Goal: Information Seeking & Learning: Find specific fact

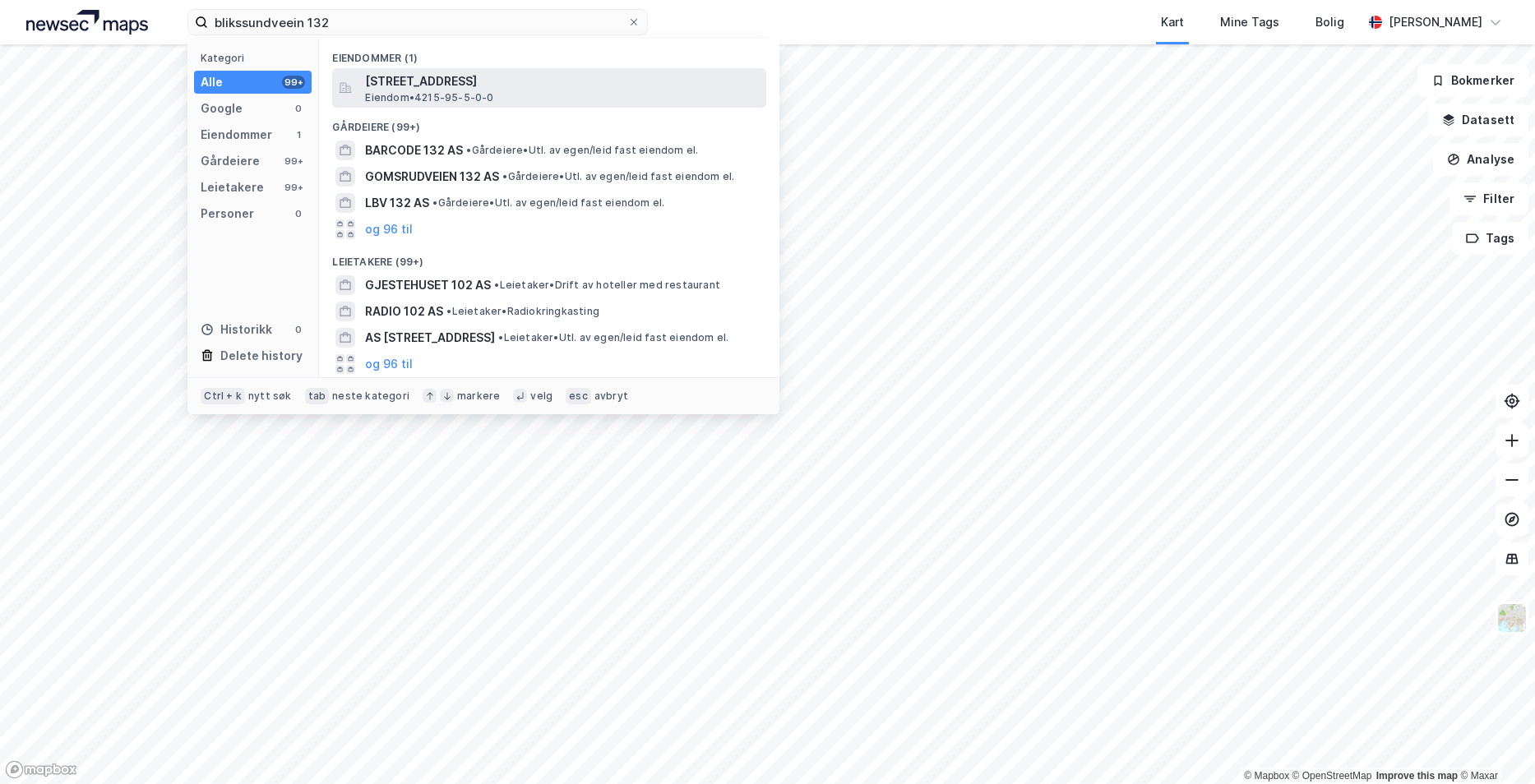
click at [460, 97] on span "Eiendom • 4215-95-5-0-0" at bounding box center [429, 97] width 128 height 13
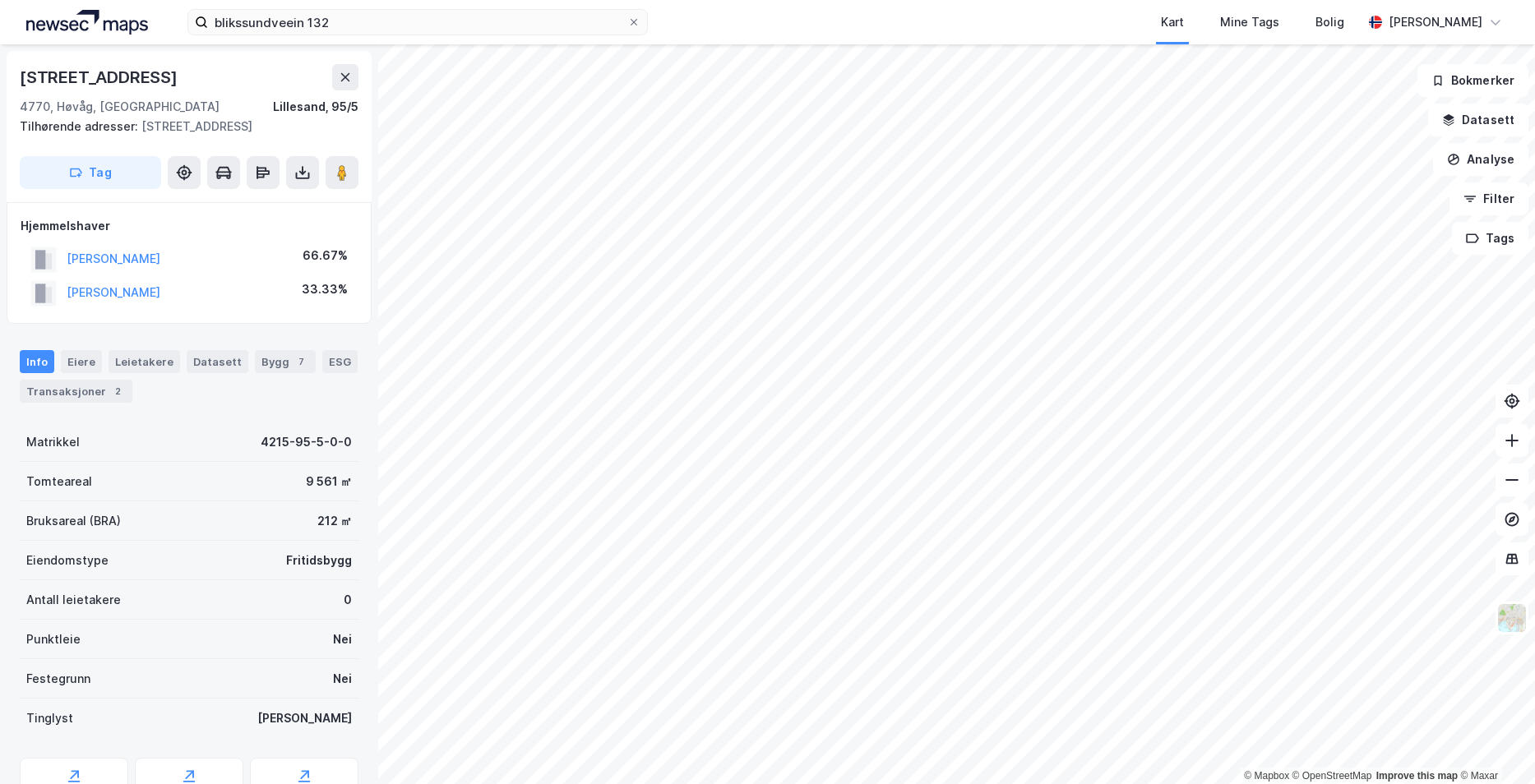
click at [1366, 770] on div "© Mapbox © OpenStreetMap Improve this map © Maxar" at bounding box center [767, 414] width 1535 height 739
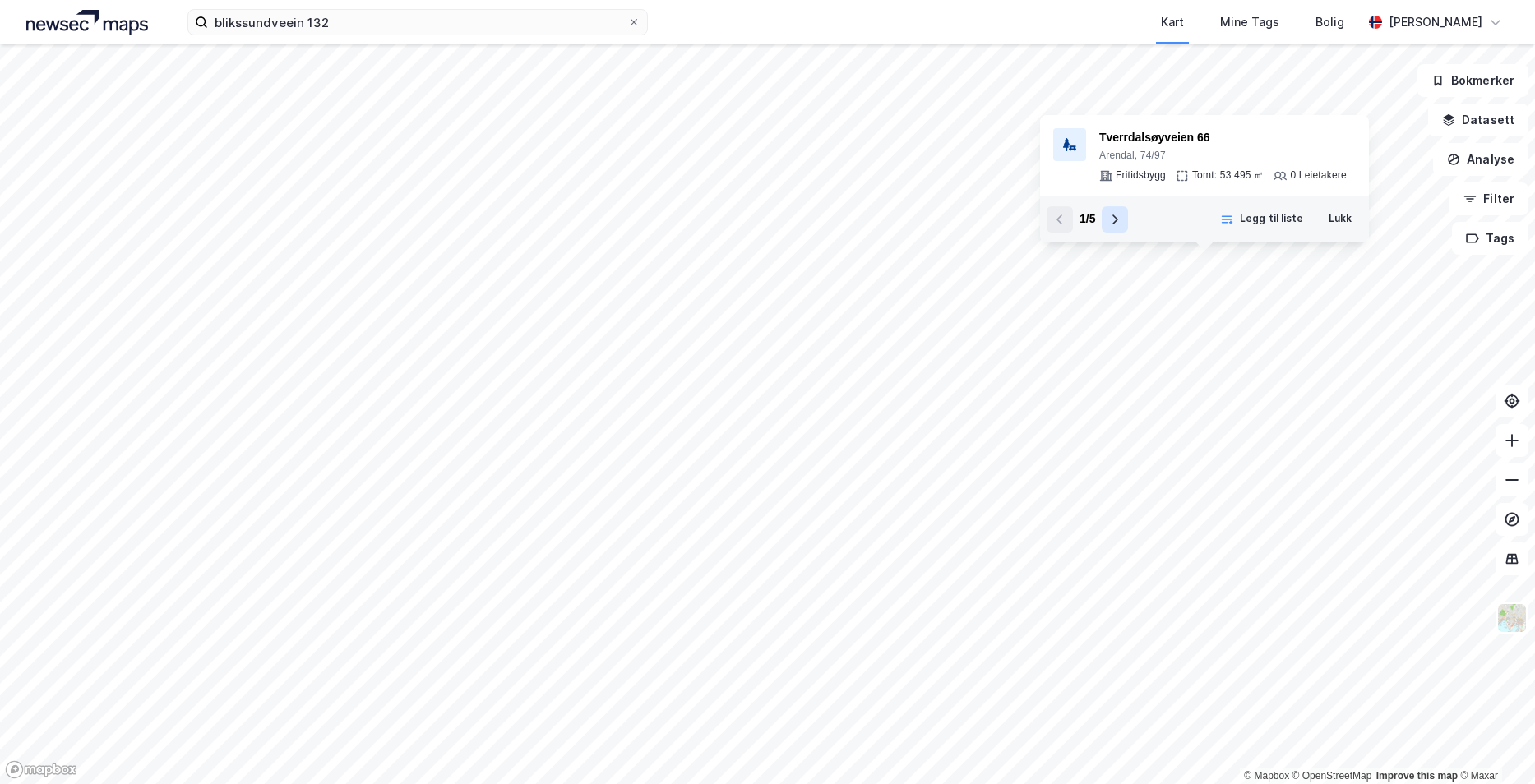
click at [1116, 221] on icon at bounding box center [1116, 219] width 5 height 10
click at [1116, 221] on div "5 / 5" at bounding box center [1087, 219] width 81 height 26
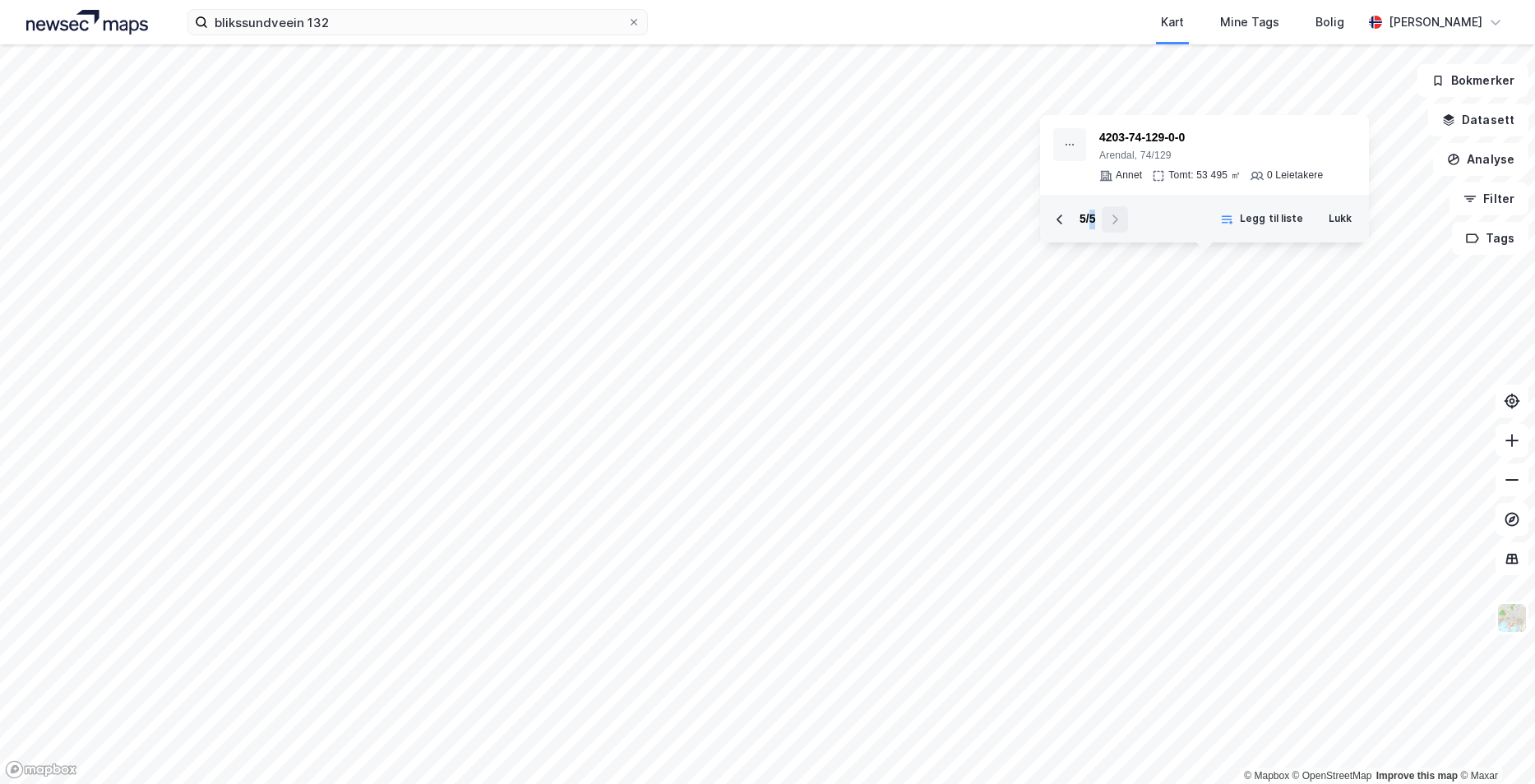
click at [1116, 221] on div "5 / 5" at bounding box center [1087, 219] width 81 height 26
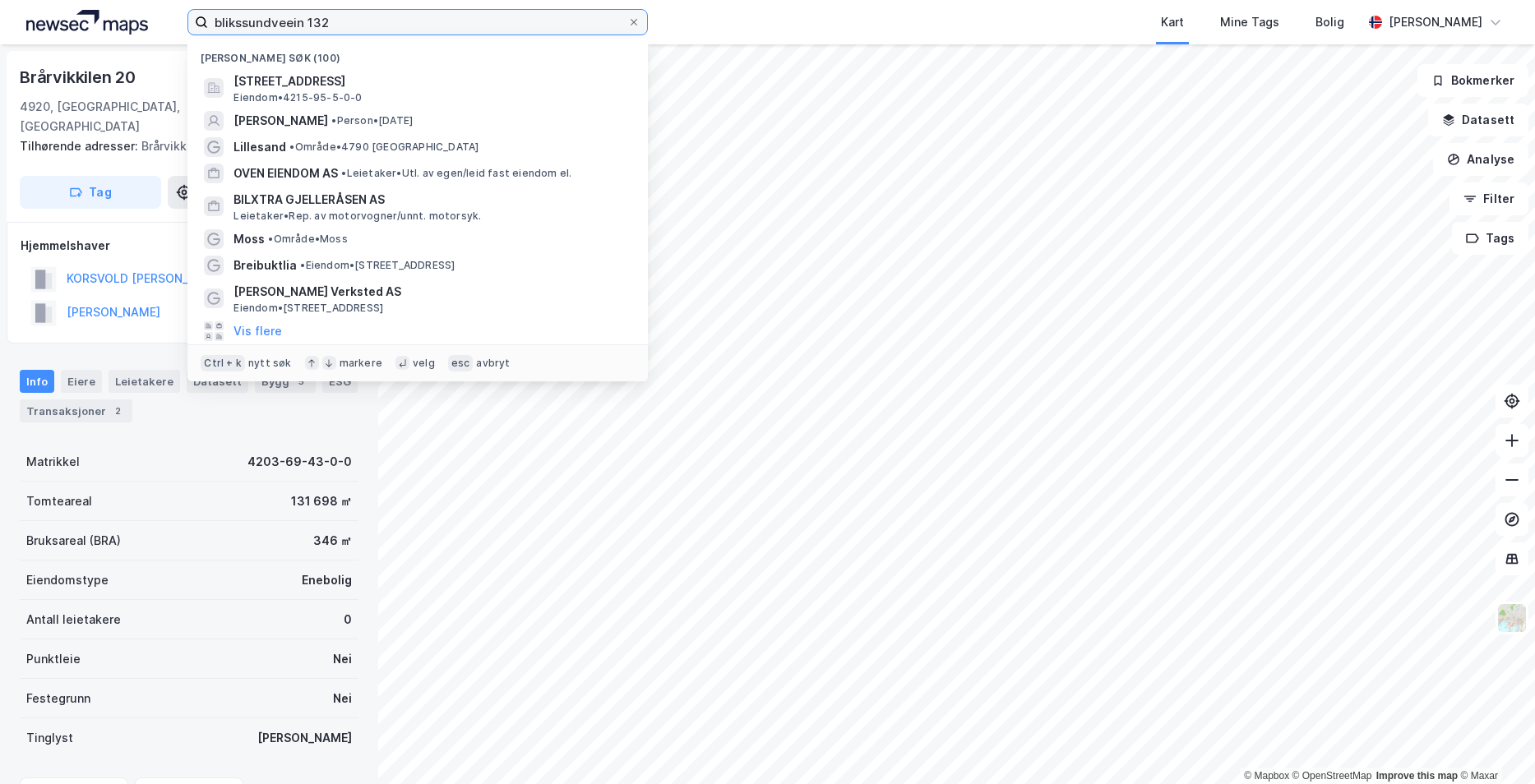
click at [208, 32] on input "blikssundveein 132" at bounding box center [417, 22] width 419 height 25
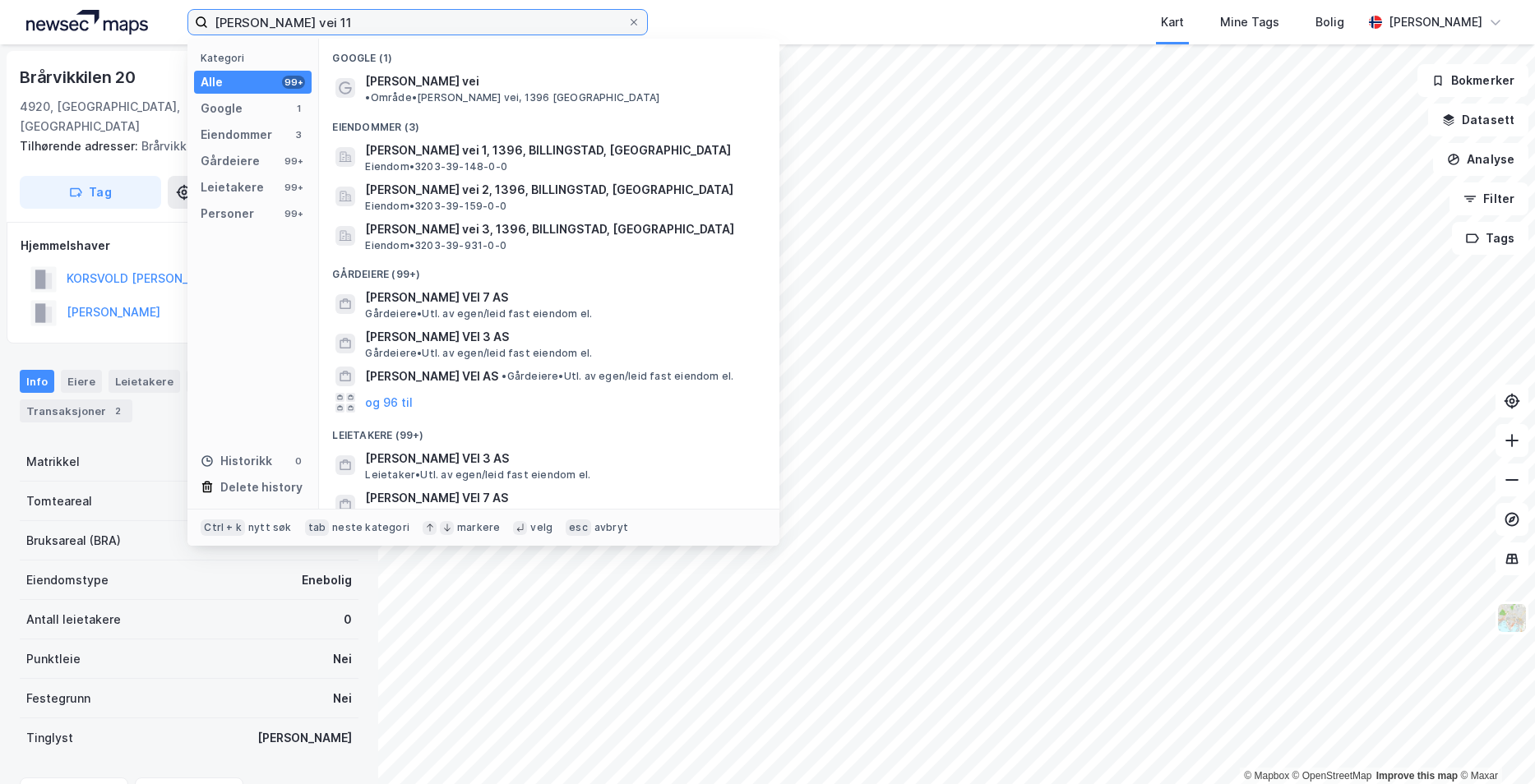
type input "[PERSON_NAME] vei 11"
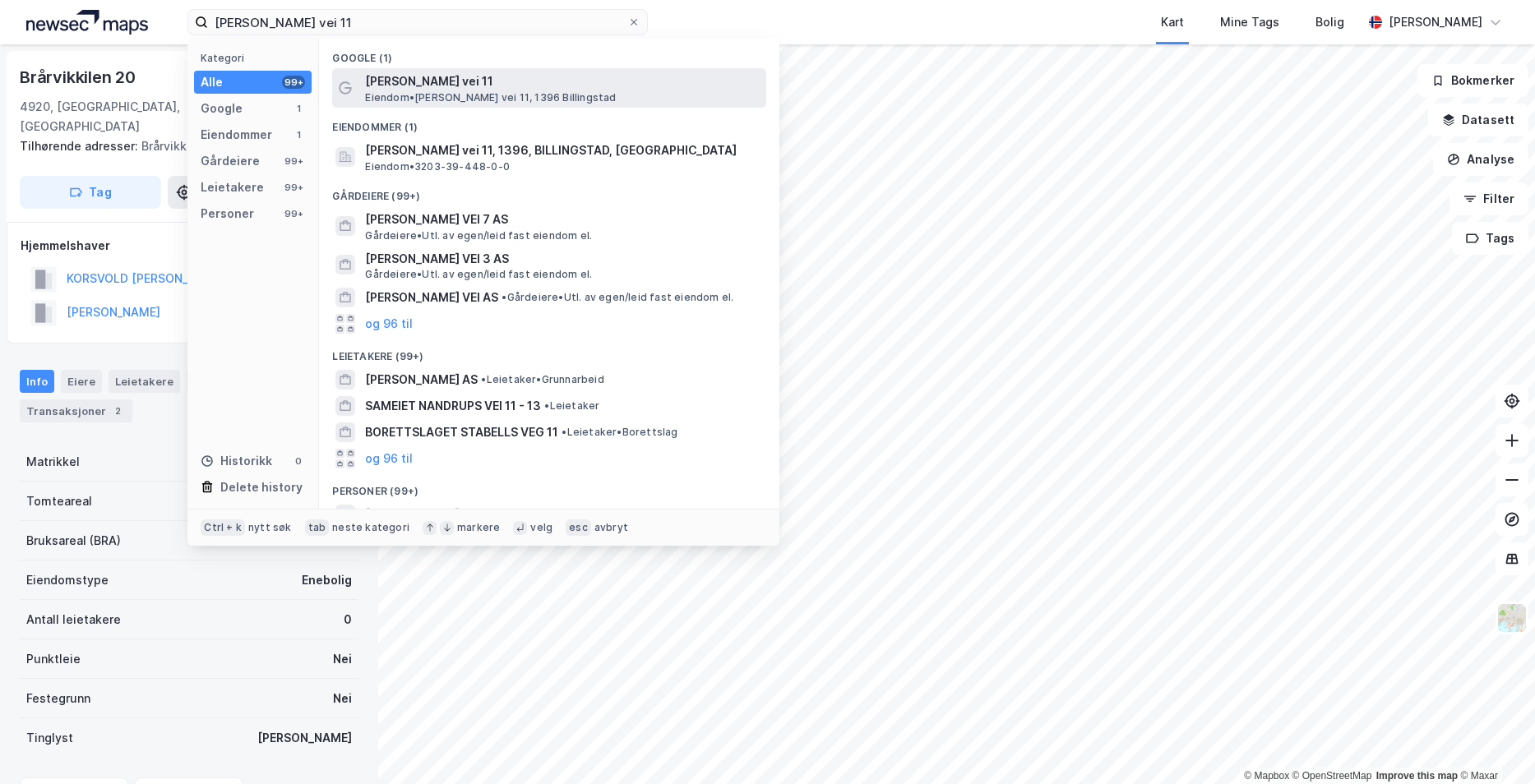
click at [518, 97] on span "[PERSON_NAME] vei 11, 1396 [GEOGRAPHIC_DATA]" at bounding box center [490, 97] width 251 height 13
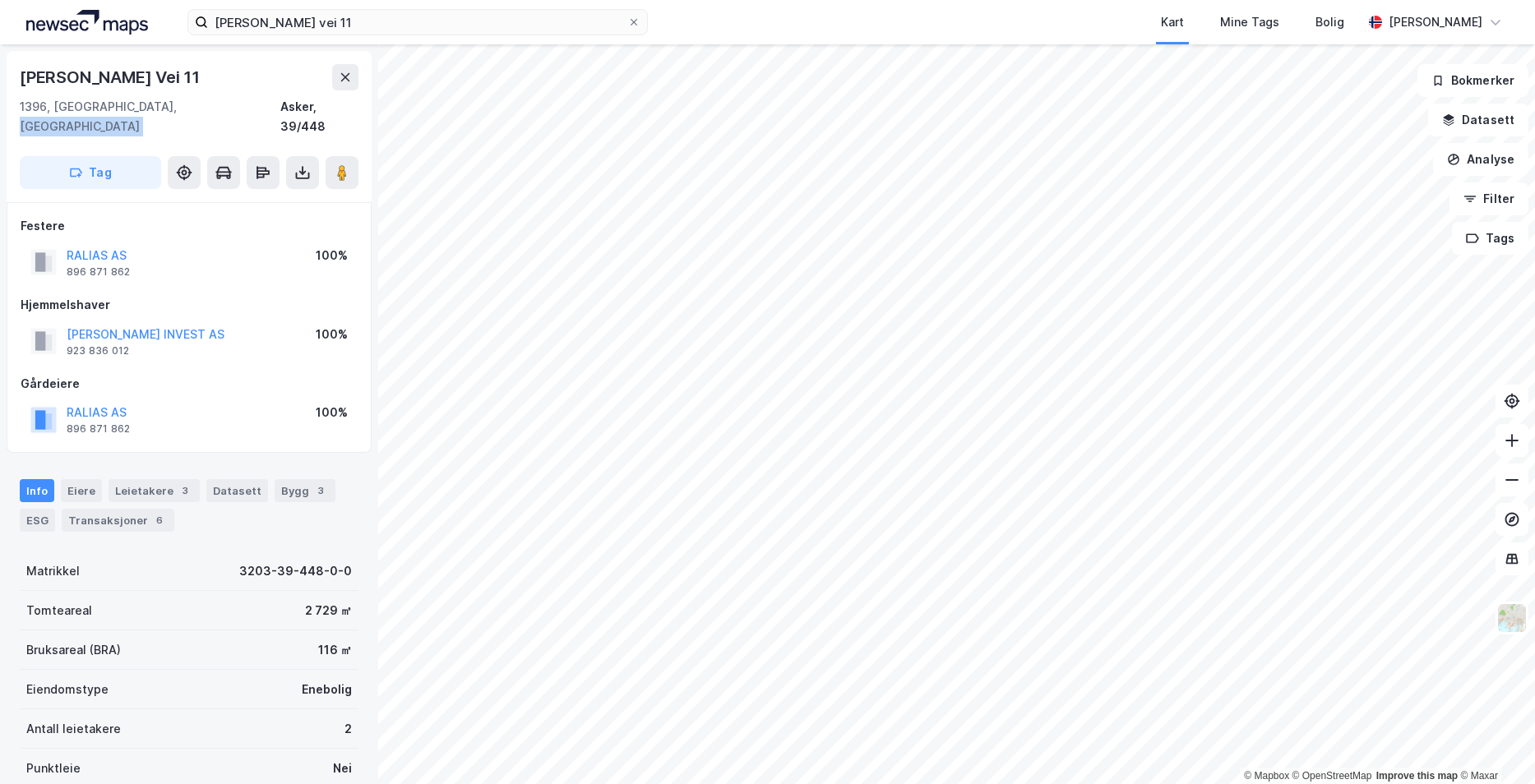
drag, startPoint x: 156, startPoint y: 104, endPoint x: 230, endPoint y: 118, distance: 75.3
click at [230, 118] on div "[PERSON_NAME] Vei 11 1396, [GEOGRAPHIC_DATA], Akershus Asker, 39/448 Tag" at bounding box center [189, 127] width 365 height 151
click at [236, 242] on div "RALIAS AS 896 871 862 100%" at bounding box center [189, 261] width 337 height 39
